Goal: Task Accomplishment & Management: Complete application form

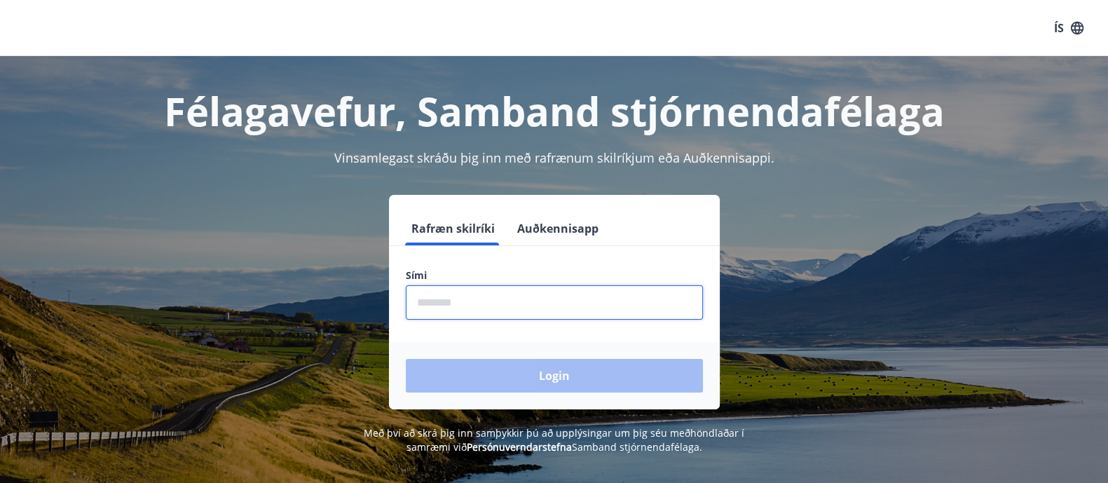
click at [458, 296] on input "phone" at bounding box center [554, 302] width 297 height 34
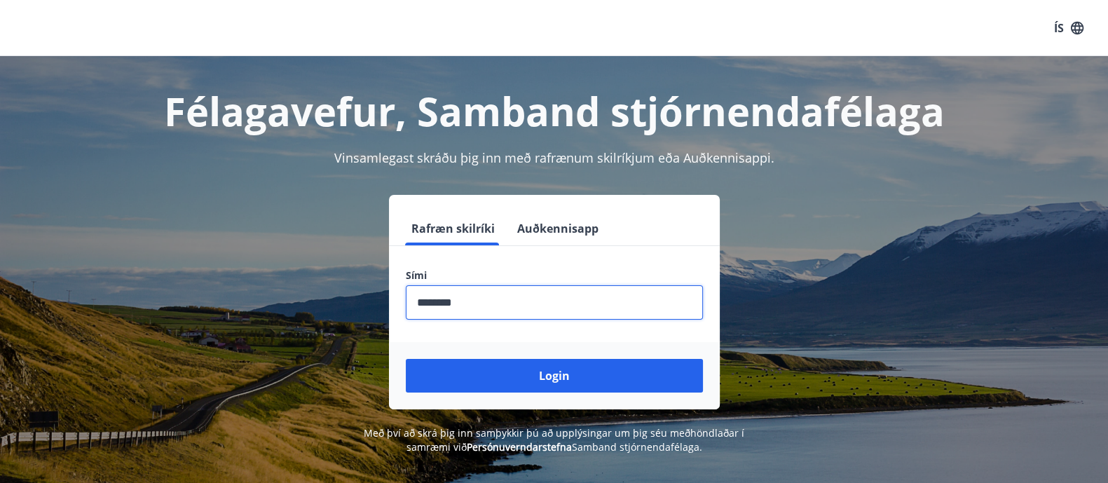
type input "********"
click at [406, 359] on button "Login" at bounding box center [554, 376] width 297 height 34
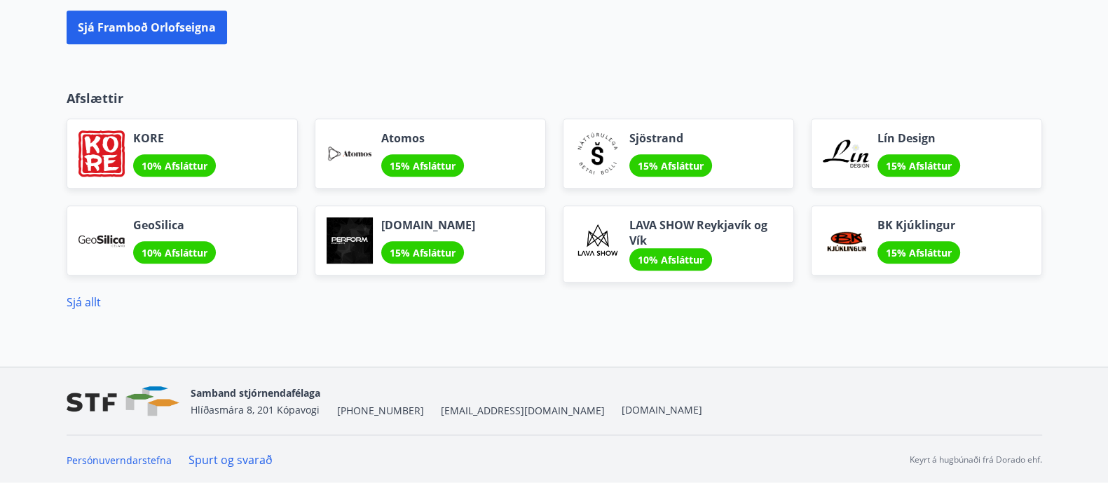
scroll to position [1273, 0]
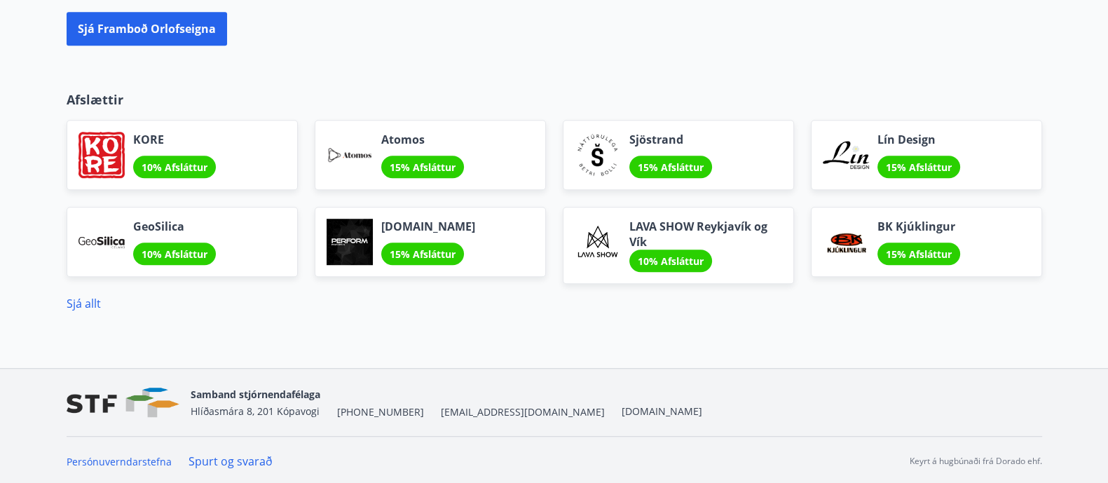
click at [431, 249] on span "15% Afsláttur" at bounding box center [423, 253] width 66 height 13
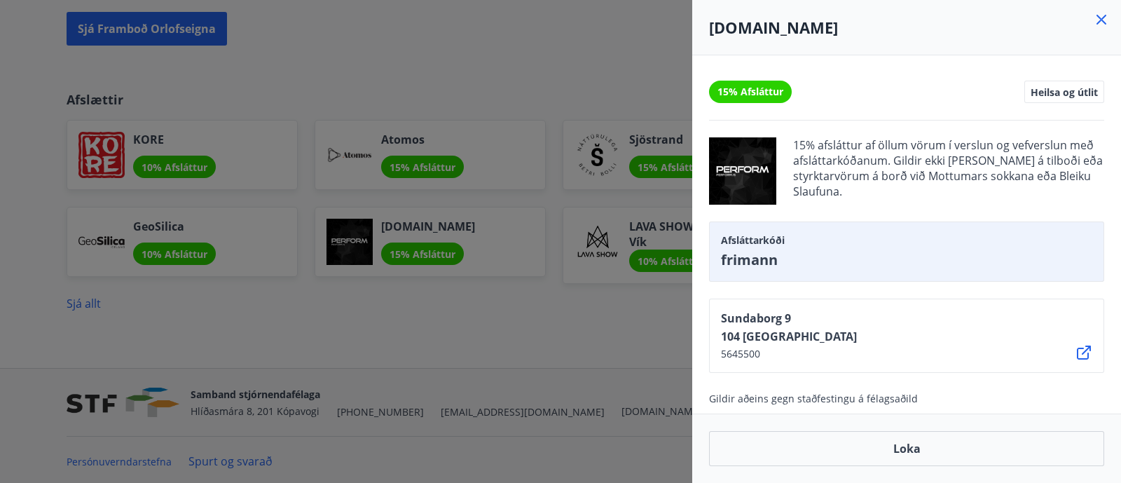
click at [486, 303] on div at bounding box center [560, 241] width 1121 height 483
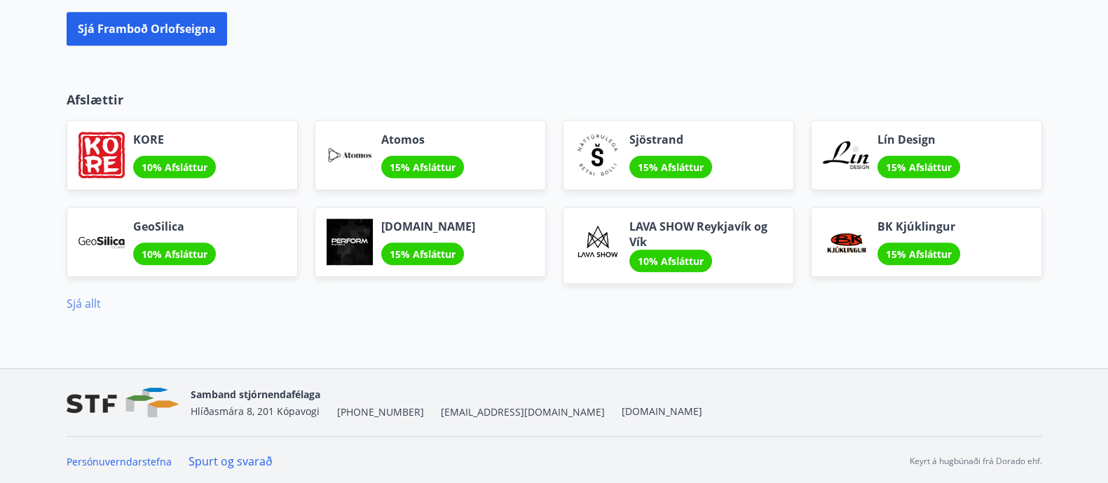
click at [89, 297] on link "Sjá allt" at bounding box center [84, 303] width 34 height 15
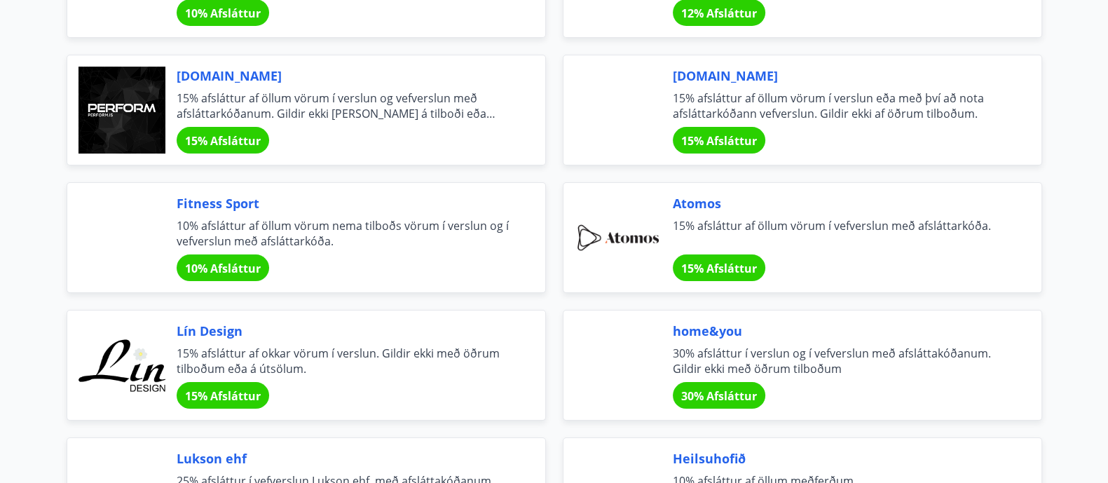
scroll to position [383, 0]
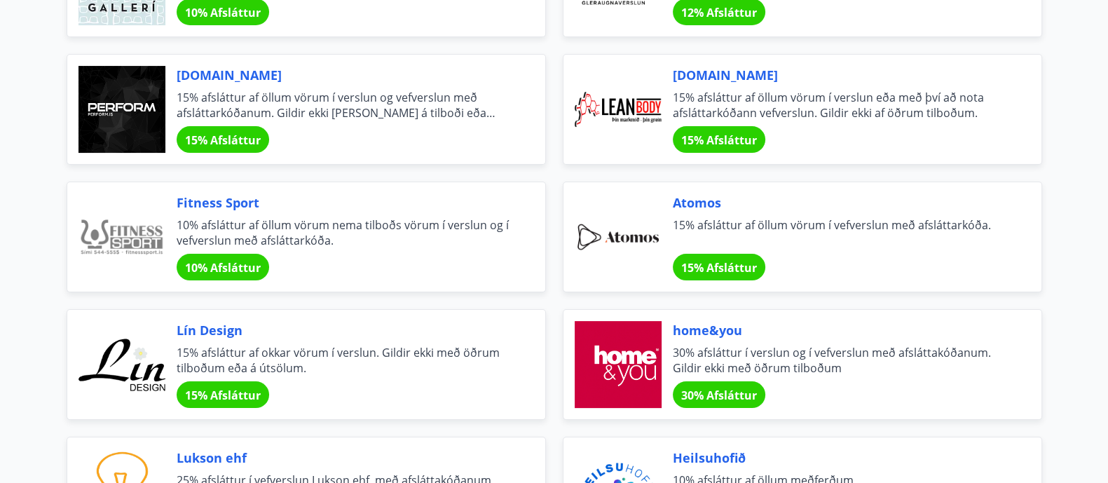
click at [137, 239] on div at bounding box center [121, 236] width 87 height 87
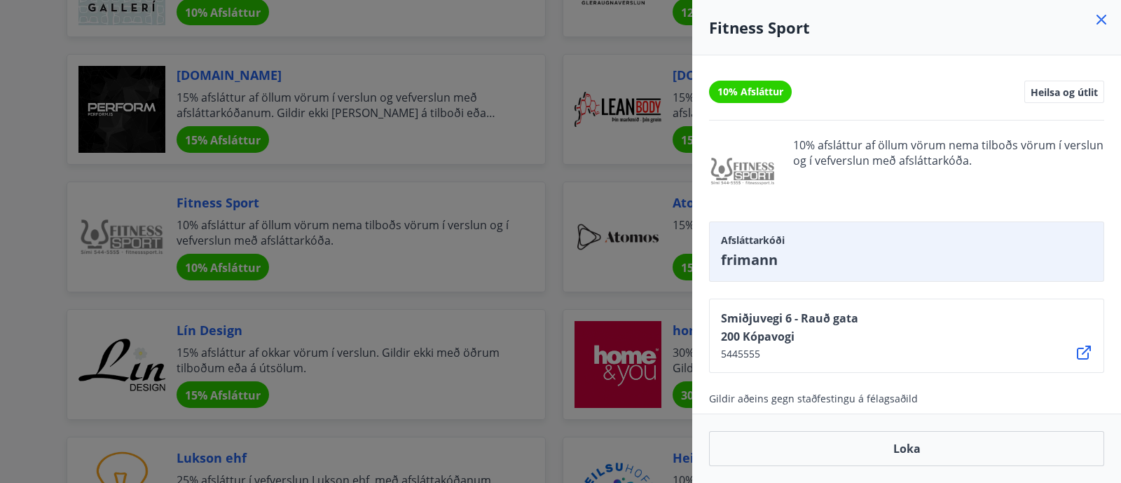
click at [60, 235] on div at bounding box center [560, 241] width 1121 height 483
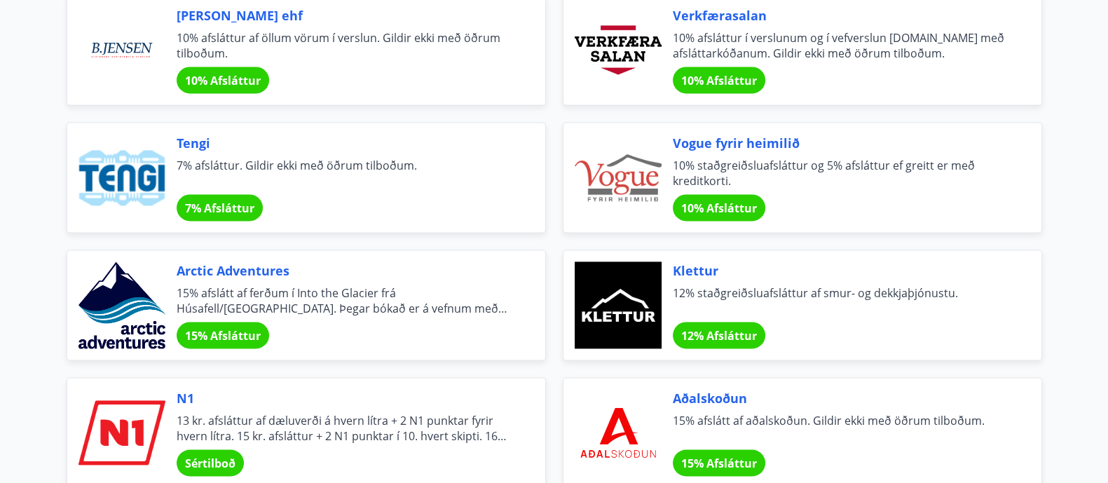
scroll to position [2487, 0]
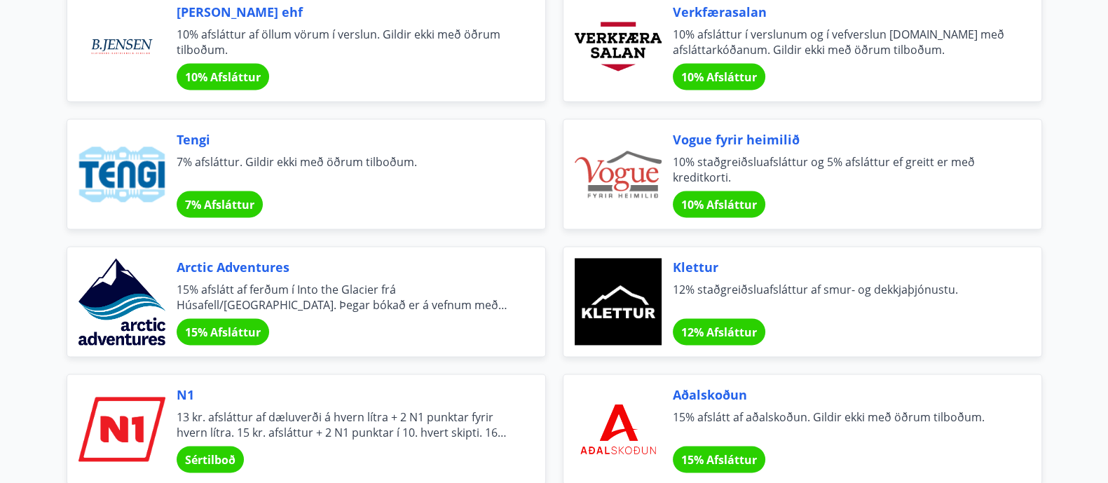
click at [697, 291] on span "12% staðgreiðsluafsláttur af smur- og dekkjaþjónustu." at bounding box center [840, 297] width 335 height 31
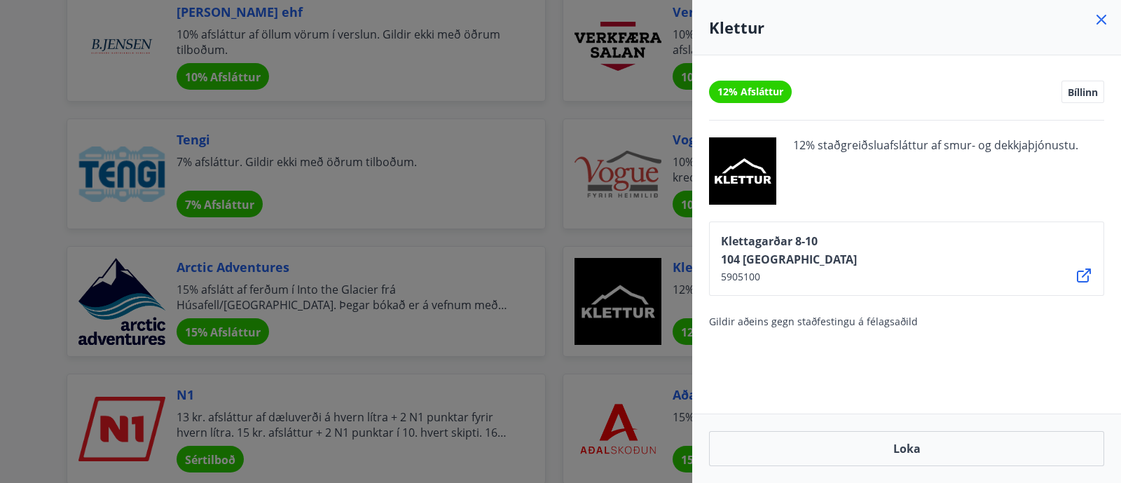
click at [640, 293] on div at bounding box center [560, 241] width 1121 height 483
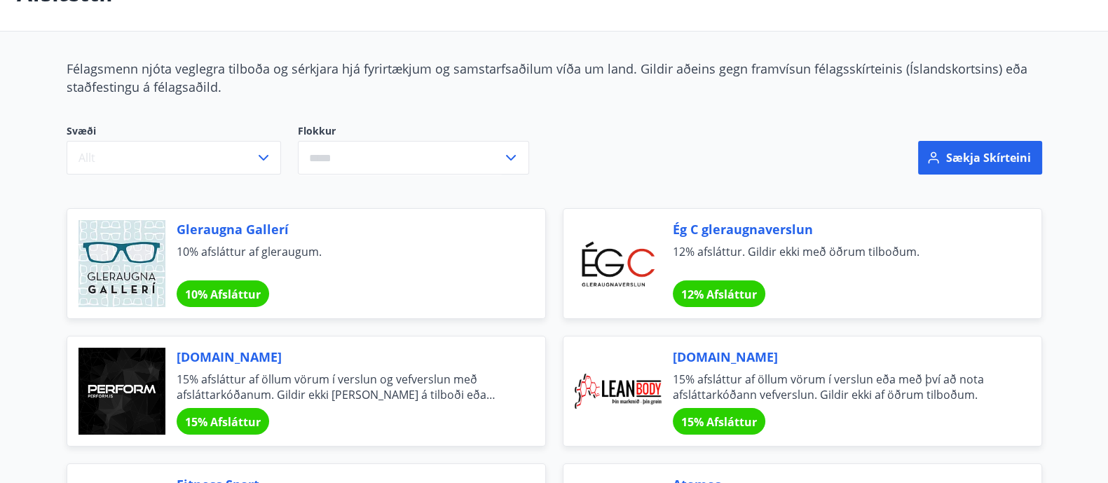
scroll to position [0, 0]
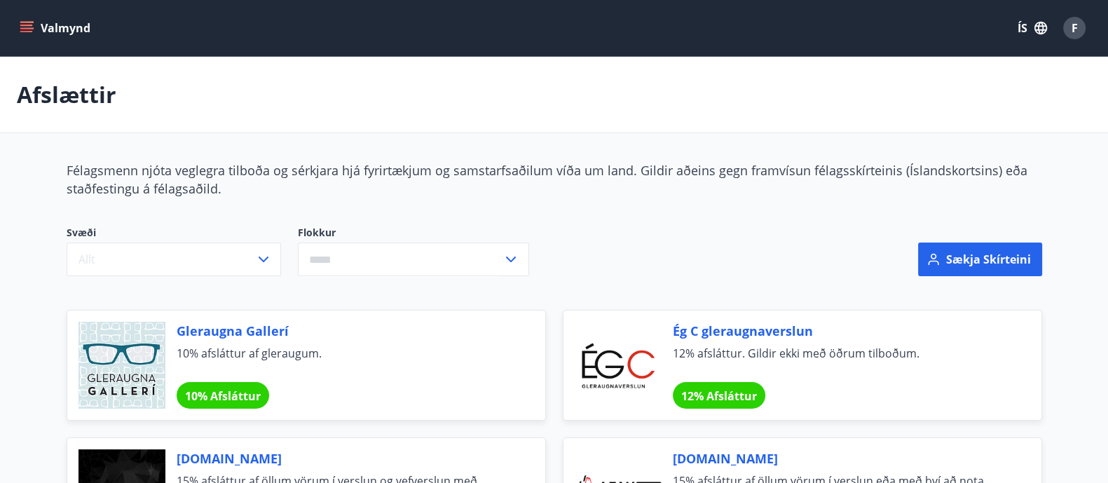
click at [29, 19] on button "Valmynd" at bounding box center [56, 27] width 79 height 25
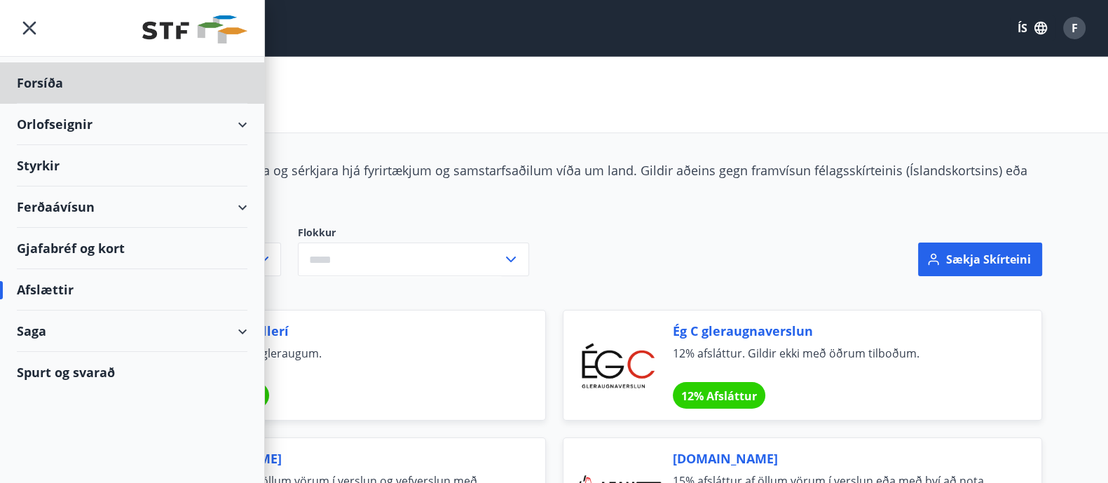
click at [128, 173] on div "Styrkir" at bounding box center [132, 165] width 231 height 41
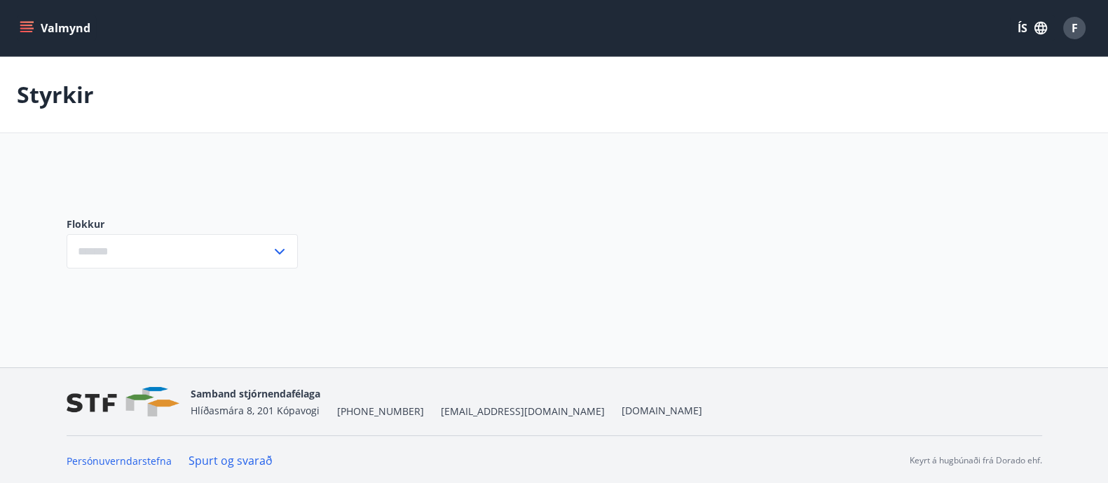
type input "***"
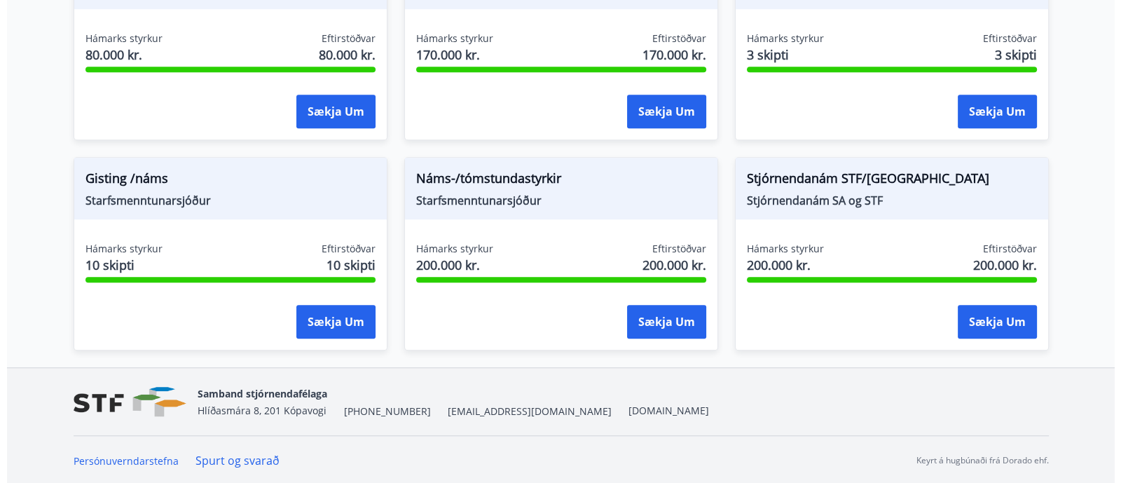
scroll to position [1262, 0]
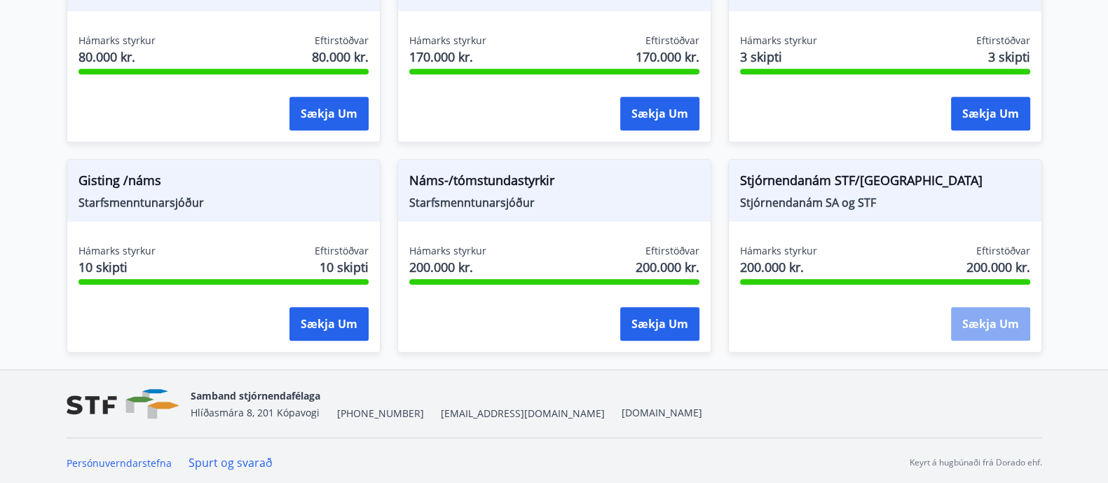
click at [999, 324] on button "Sækja um" at bounding box center [990, 324] width 79 height 34
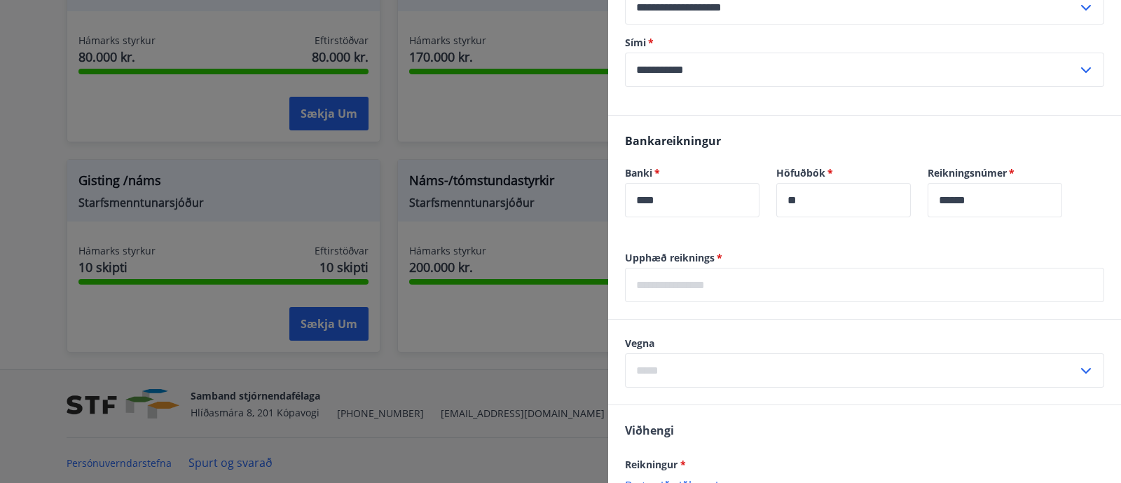
scroll to position [371, 0]
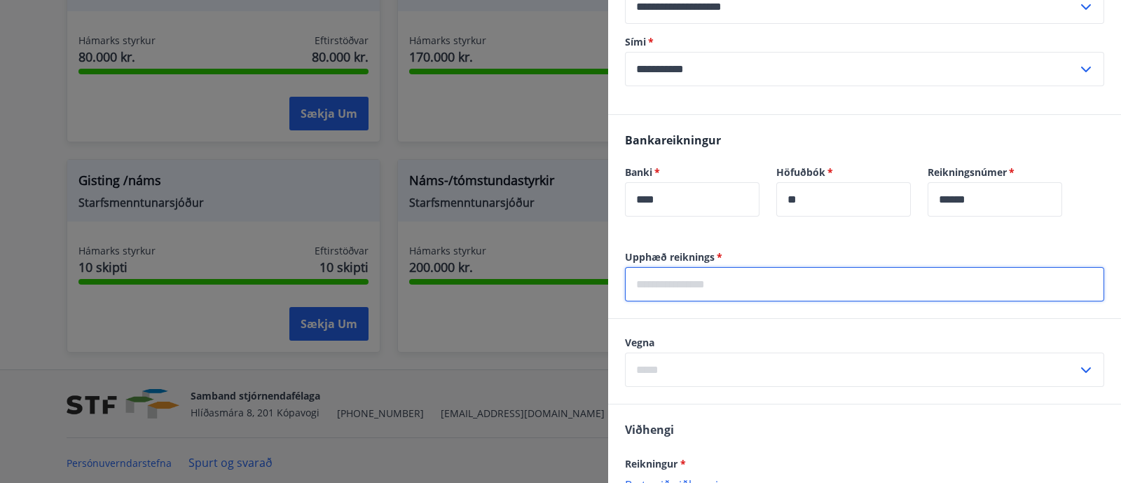
click at [894, 284] on input "text" at bounding box center [864, 284] width 479 height 34
type input "******"
click at [913, 320] on div "Vegna ​" at bounding box center [864, 361] width 513 height 85
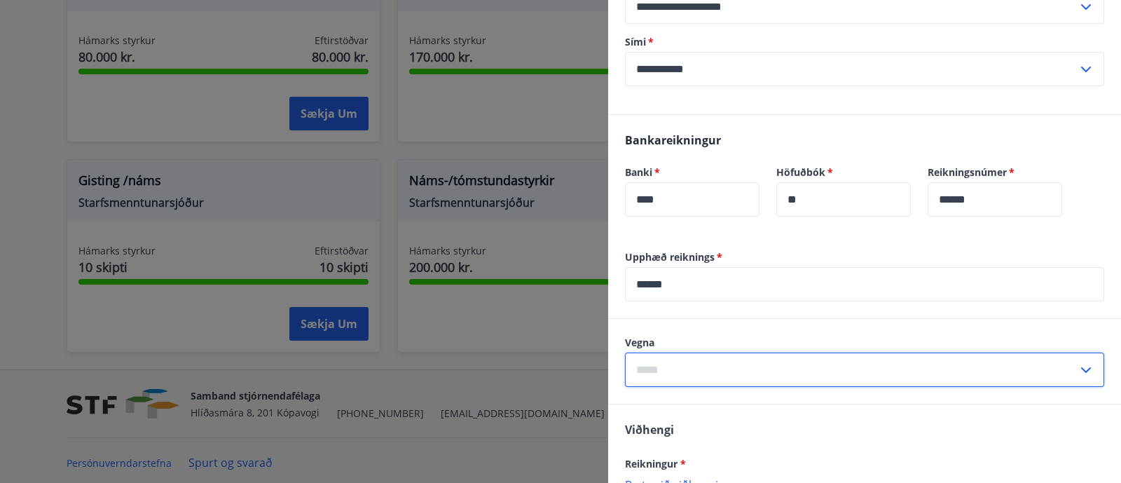
click at [834, 362] on input "text" at bounding box center [851, 369] width 453 height 34
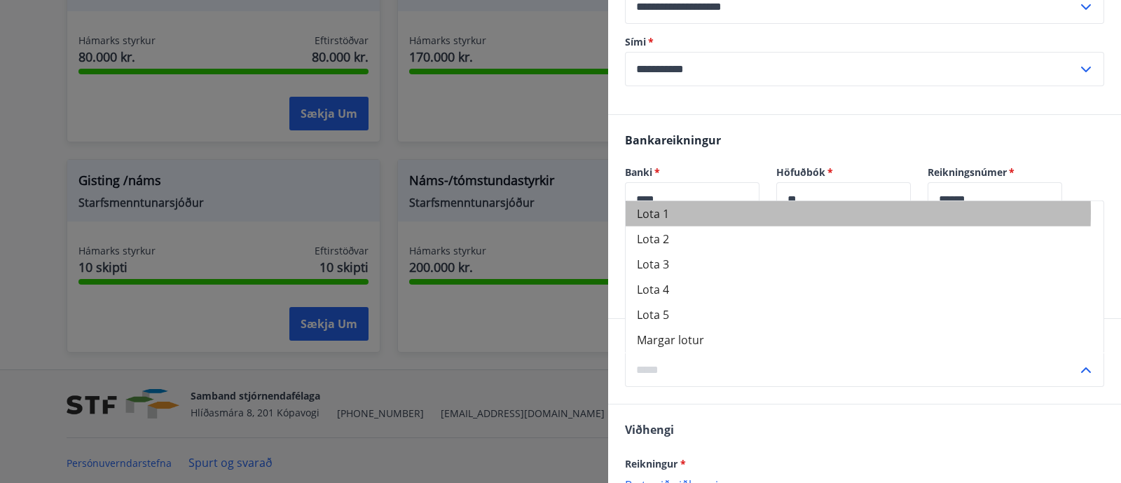
click at [674, 212] on li "Lota 1" at bounding box center [865, 213] width 478 height 25
type input "******"
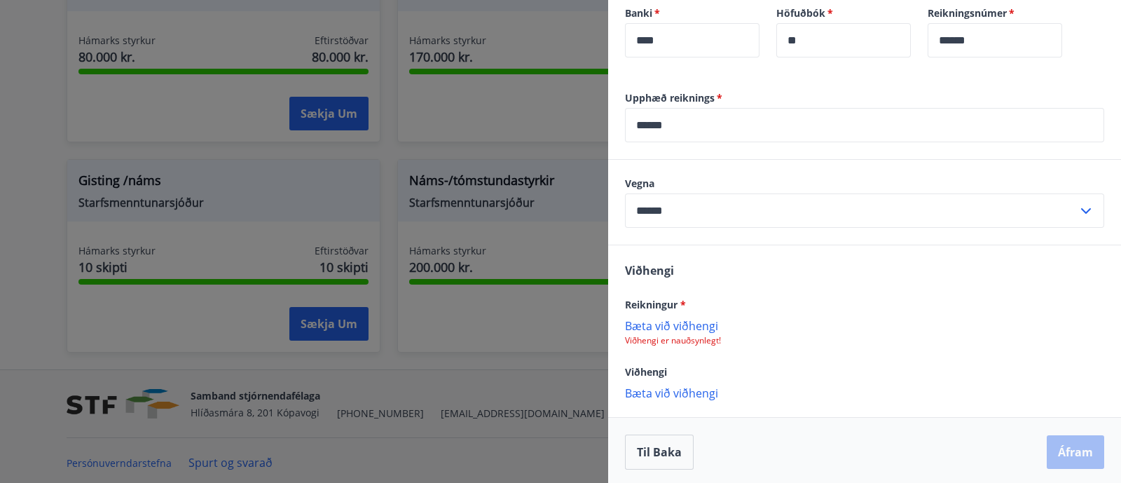
scroll to position [533, 0]
click at [675, 316] on p "Bæta við viðhengi" at bounding box center [864, 323] width 479 height 14
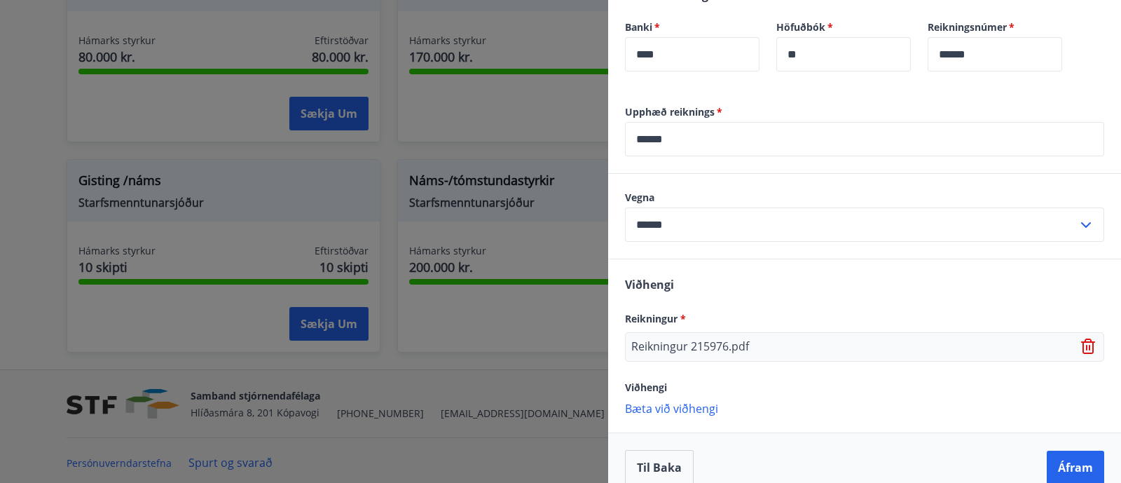
scroll to position [534, 0]
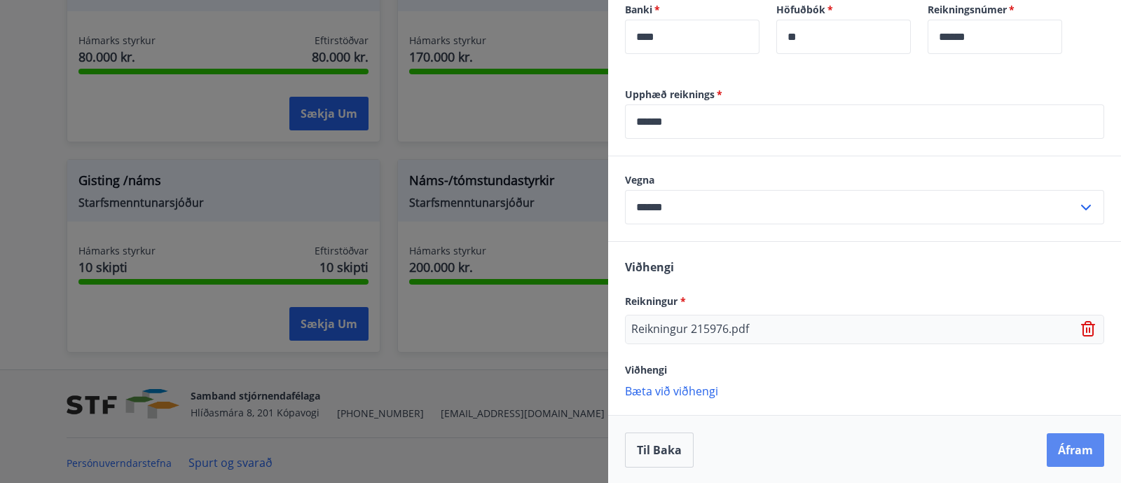
click at [1065, 444] on button "Áfram" at bounding box center [1075, 450] width 57 height 34
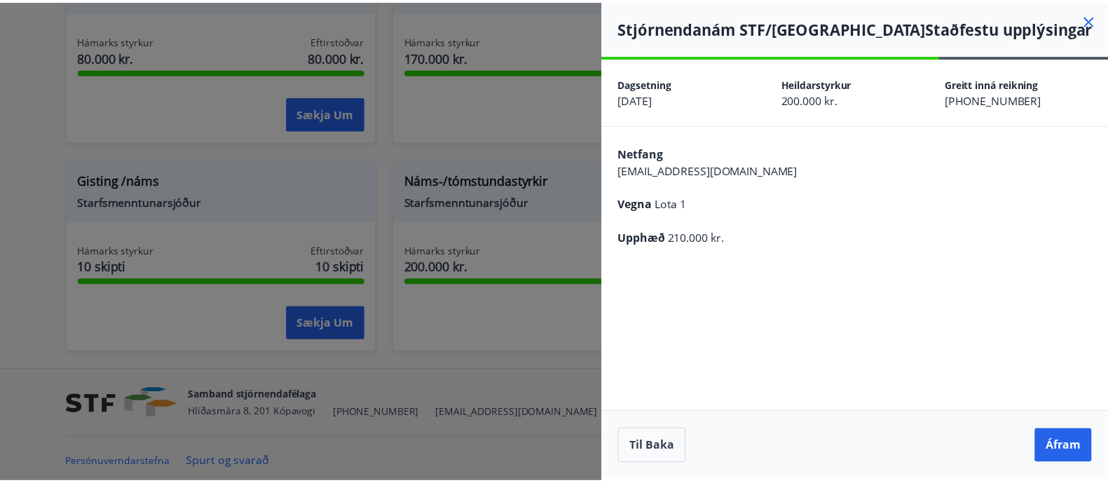
scroll to position [0, 0]
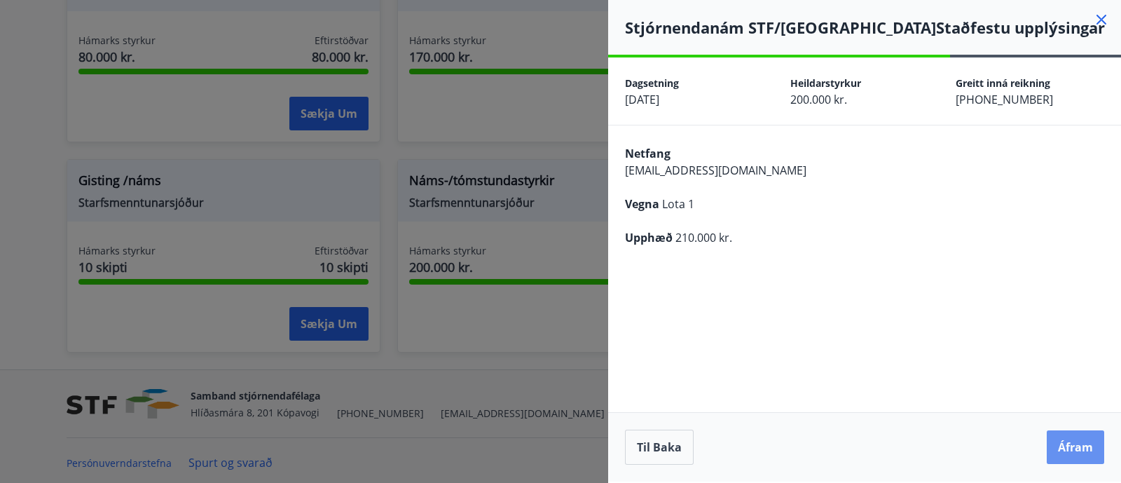
click at [1065, 444] on button "Áfram" at bounding box center [1075, 447] width 57 height 34
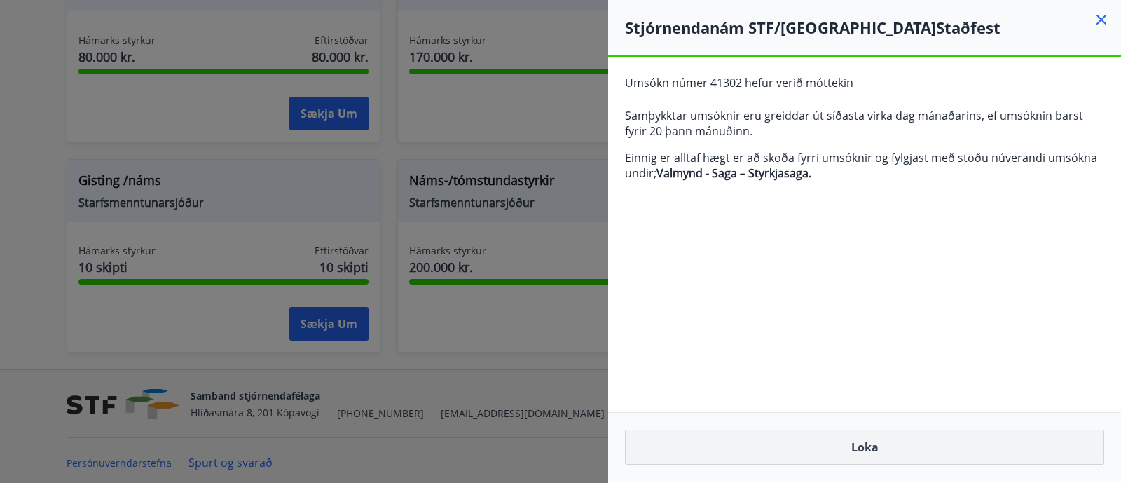
click at [961, 448] on button "Loka" at bounding box center [864, 447] width 479 height 35
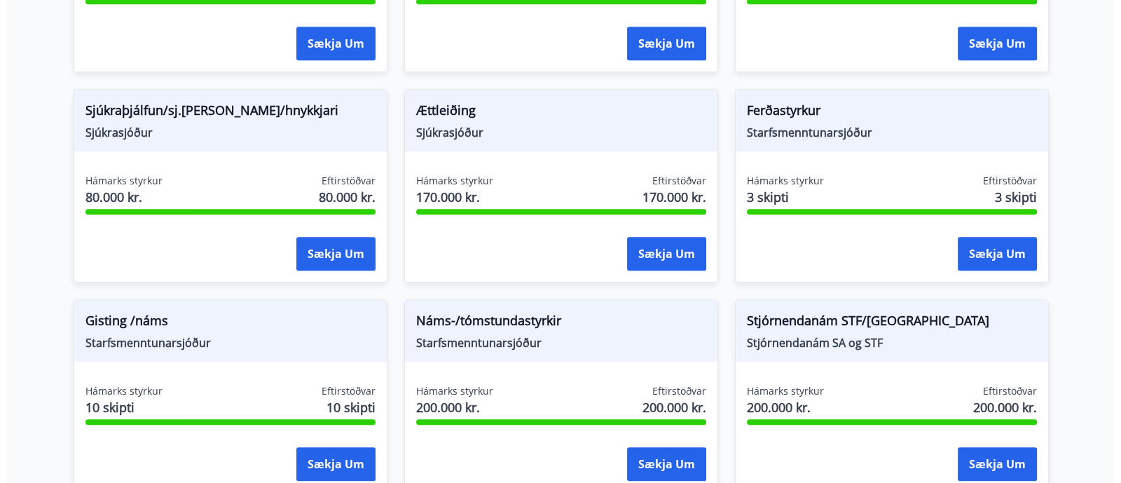
scroll to position [1103, 0]
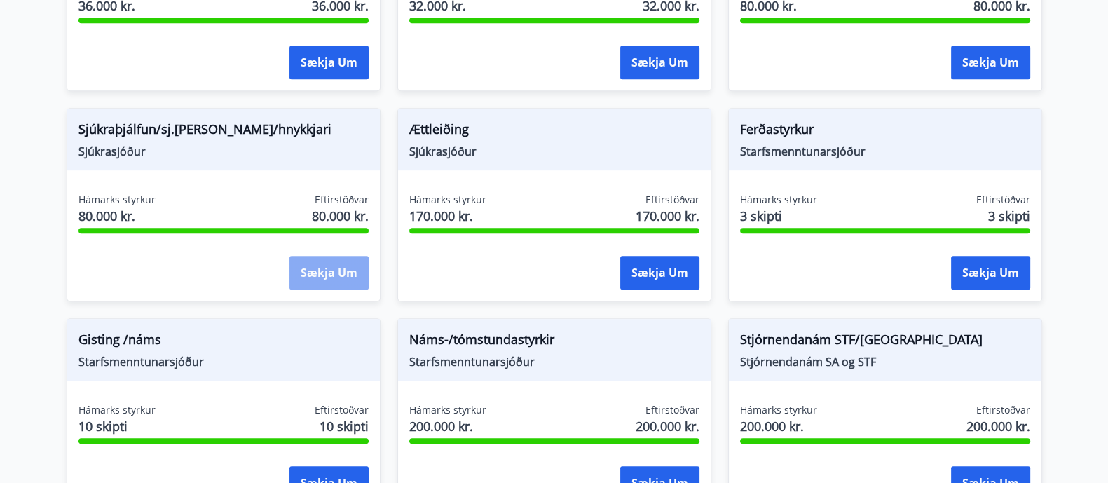
click at [332, 275] on button "Sækja um" at bounding box center [328, 273] width 79 height 34
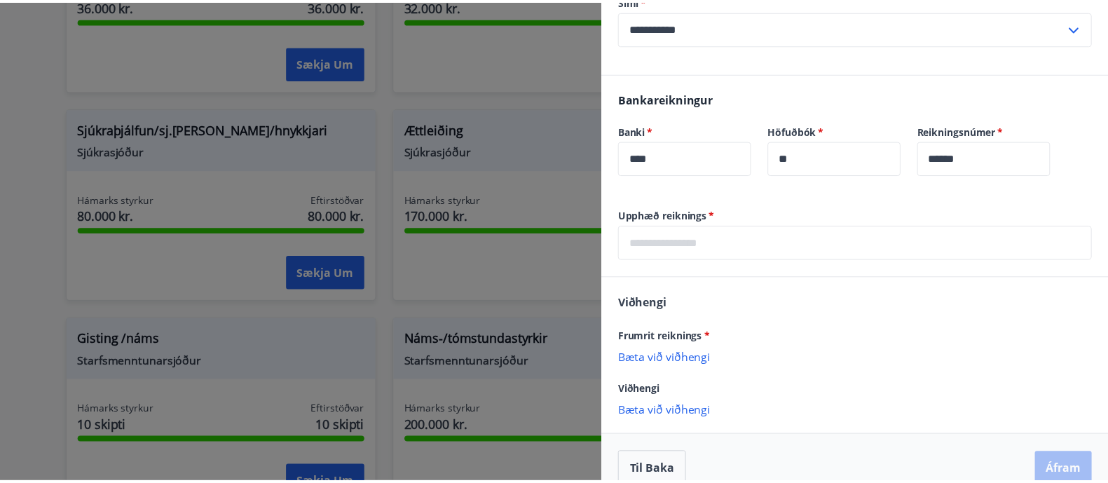
scroll to position [415, 0]
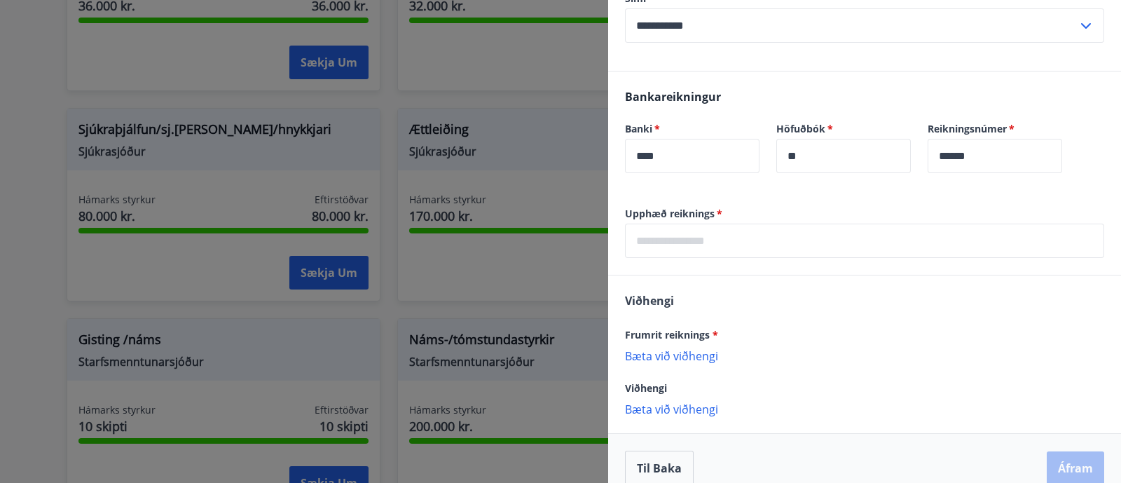
click at [561, 196] on div at bounding box center [560, 241] width 1121 height 483
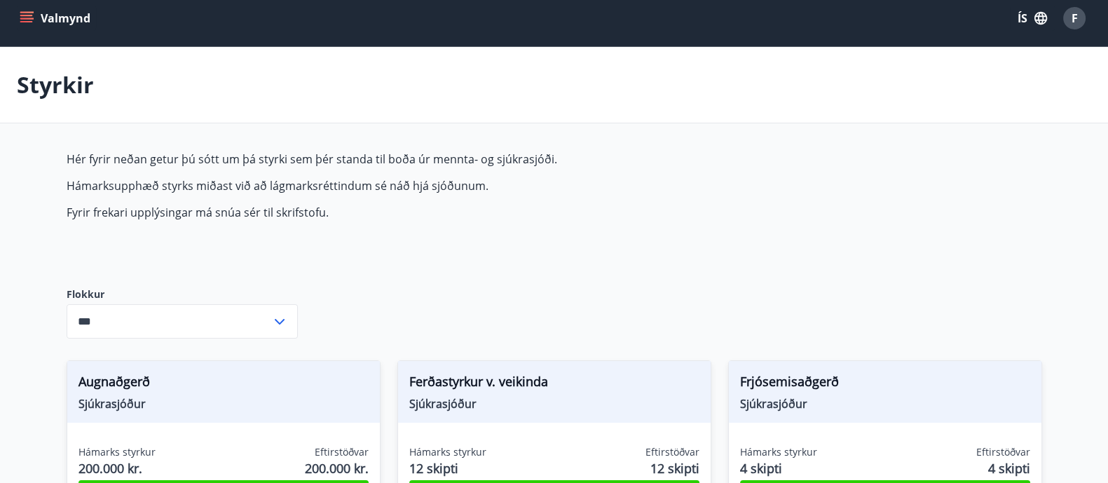
scroll to position [9, 0]
